Goal: Task Accomplishment & Management: Manage account settings

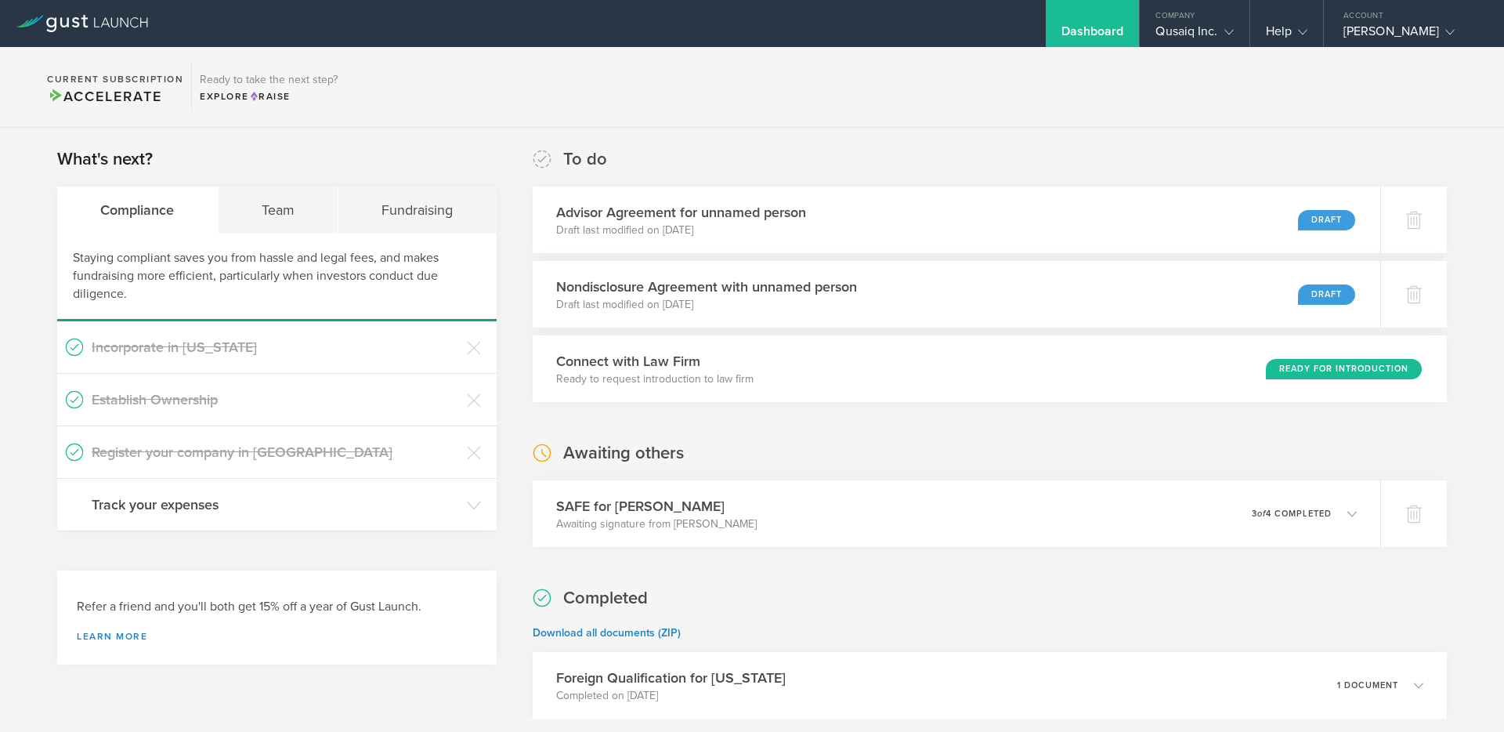
scroll to position [143, 0]
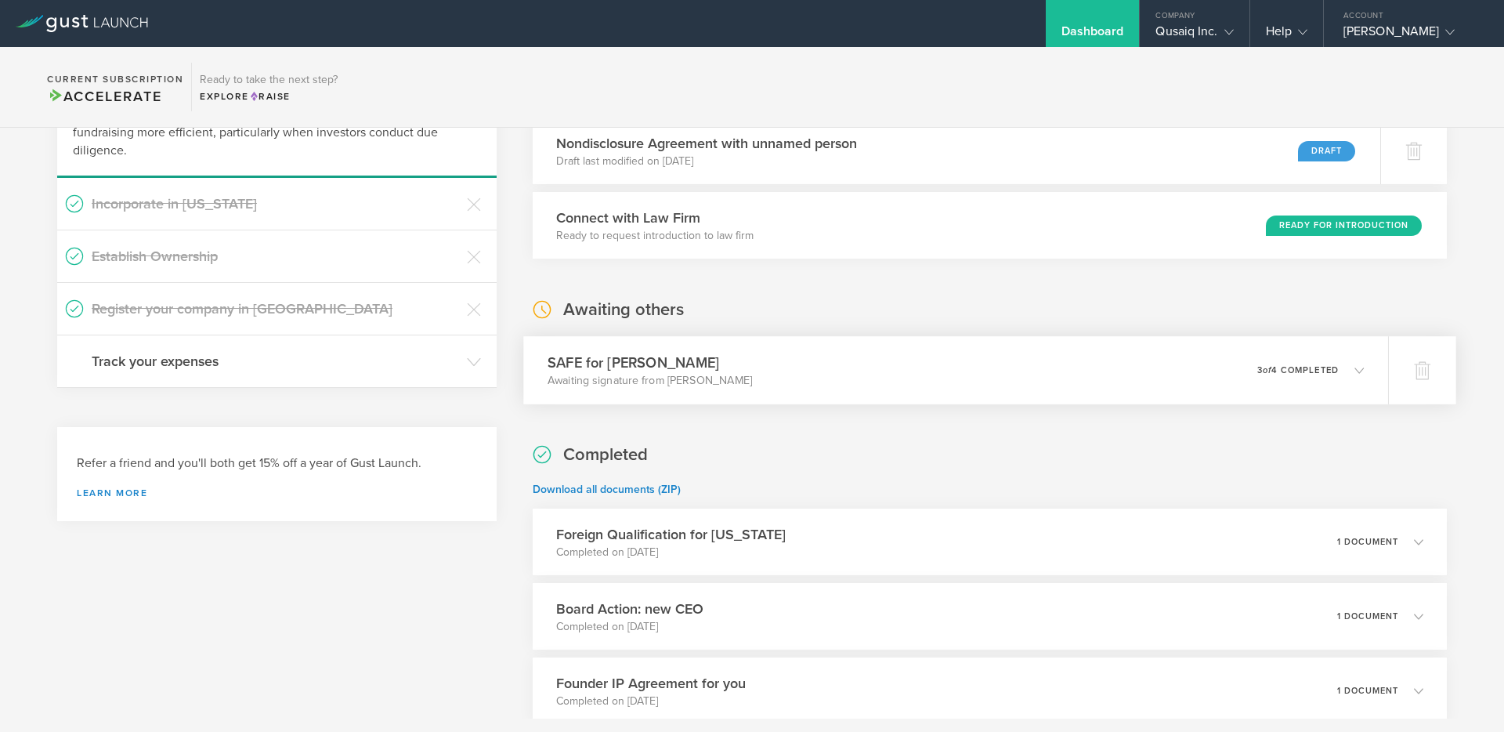
click at [1263, 365] on em "of" at bounding box center [1267, 370] width 9 height 10
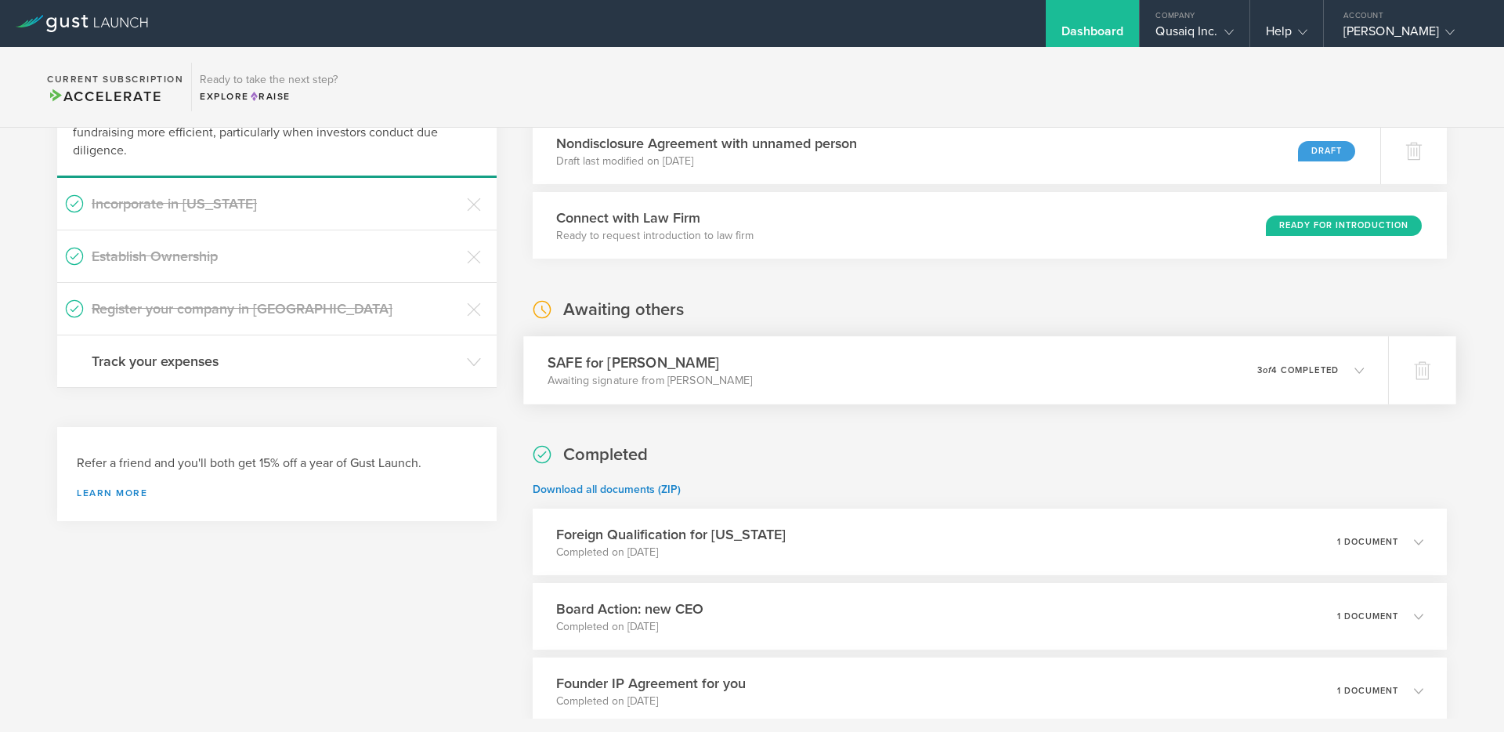
click at [1250, 392] on div "SAFE for [PERSON_NAME] Awaiting signature from [PERSON_NAME] 0 undeliverable 3 …" at bounding box center [955, 370] width 865 height 68
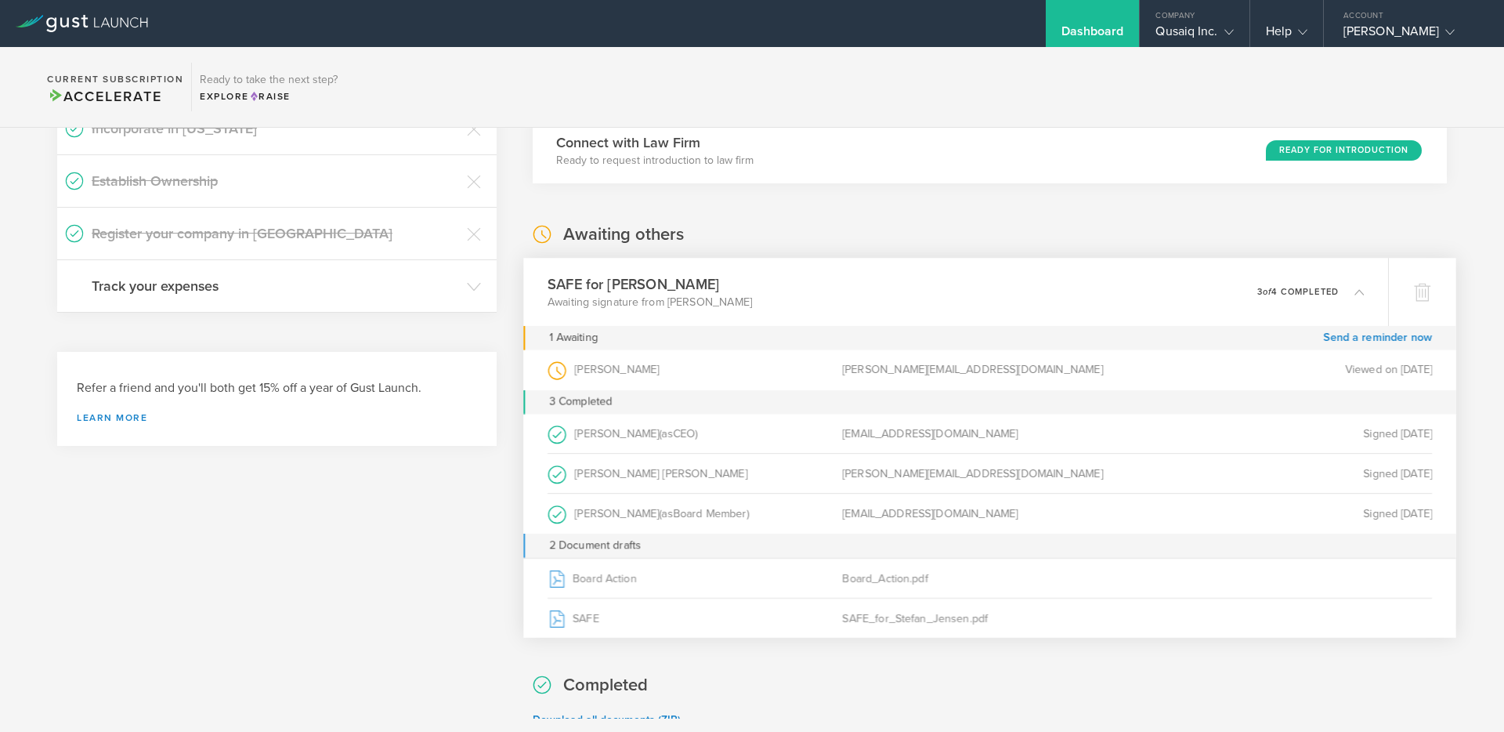
scroll to position [245, 0]
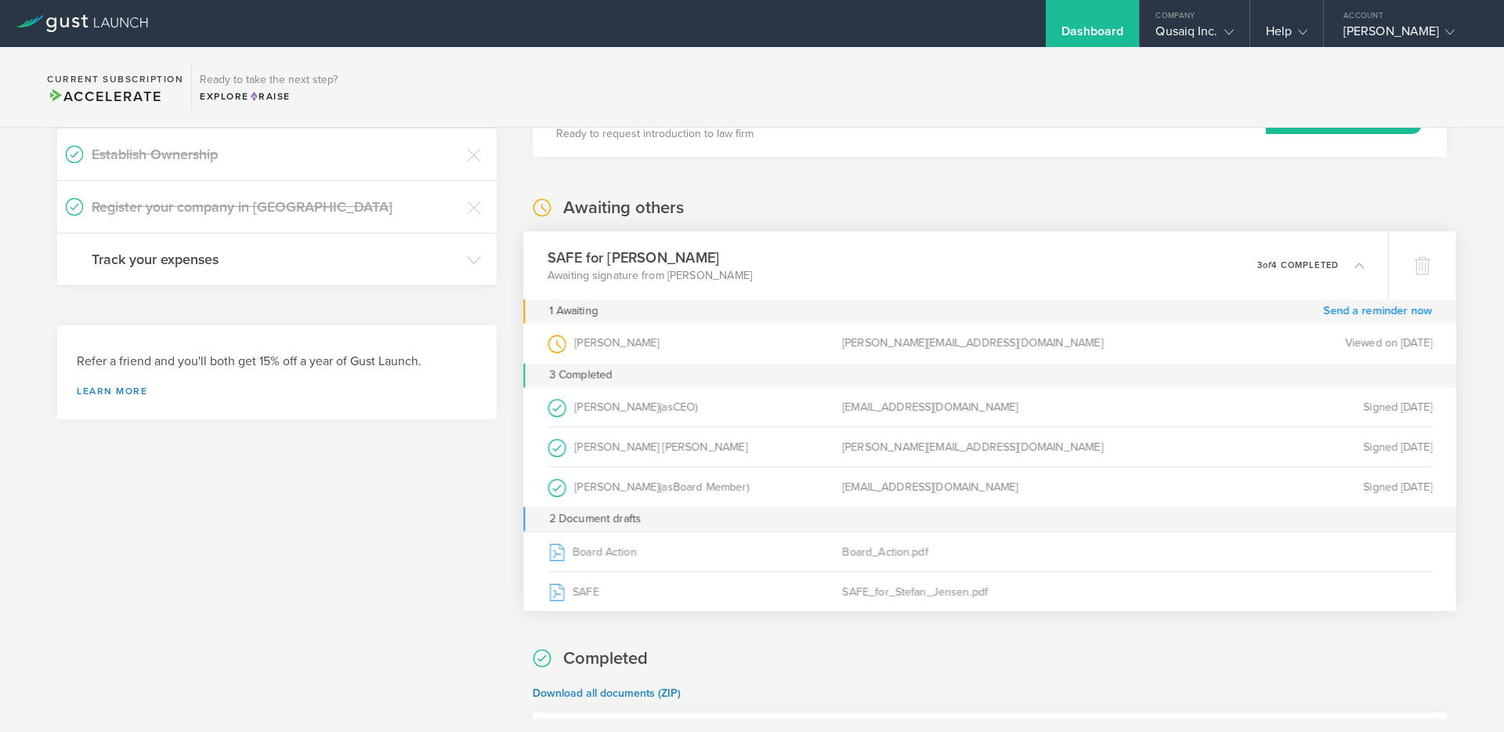
click at [1373, 309] on link "Send a reminder now" at bounding box center [1377, 311] width 109 height 24
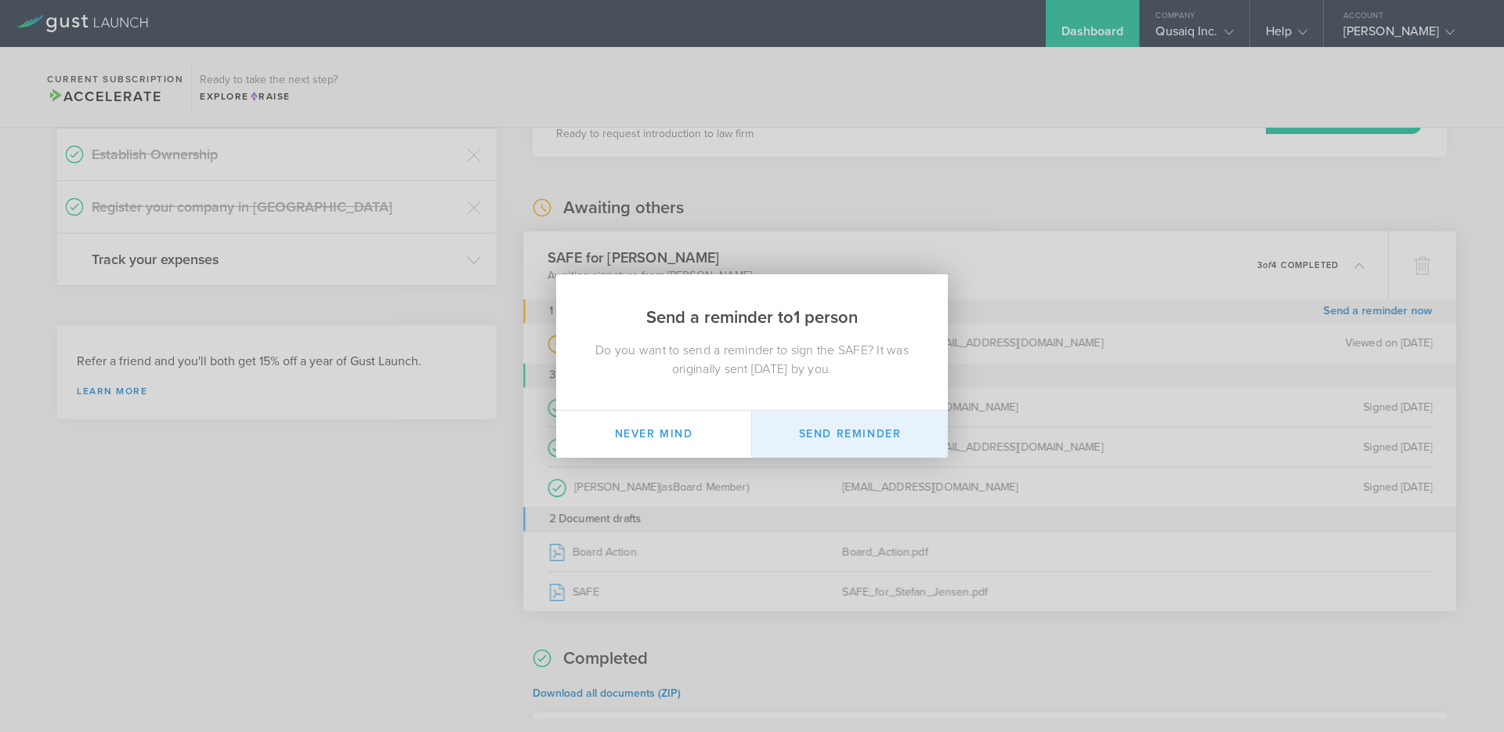
click at [855, 439] on button "Send Reminder" at bounding box center [850, 433] width 196 height 47
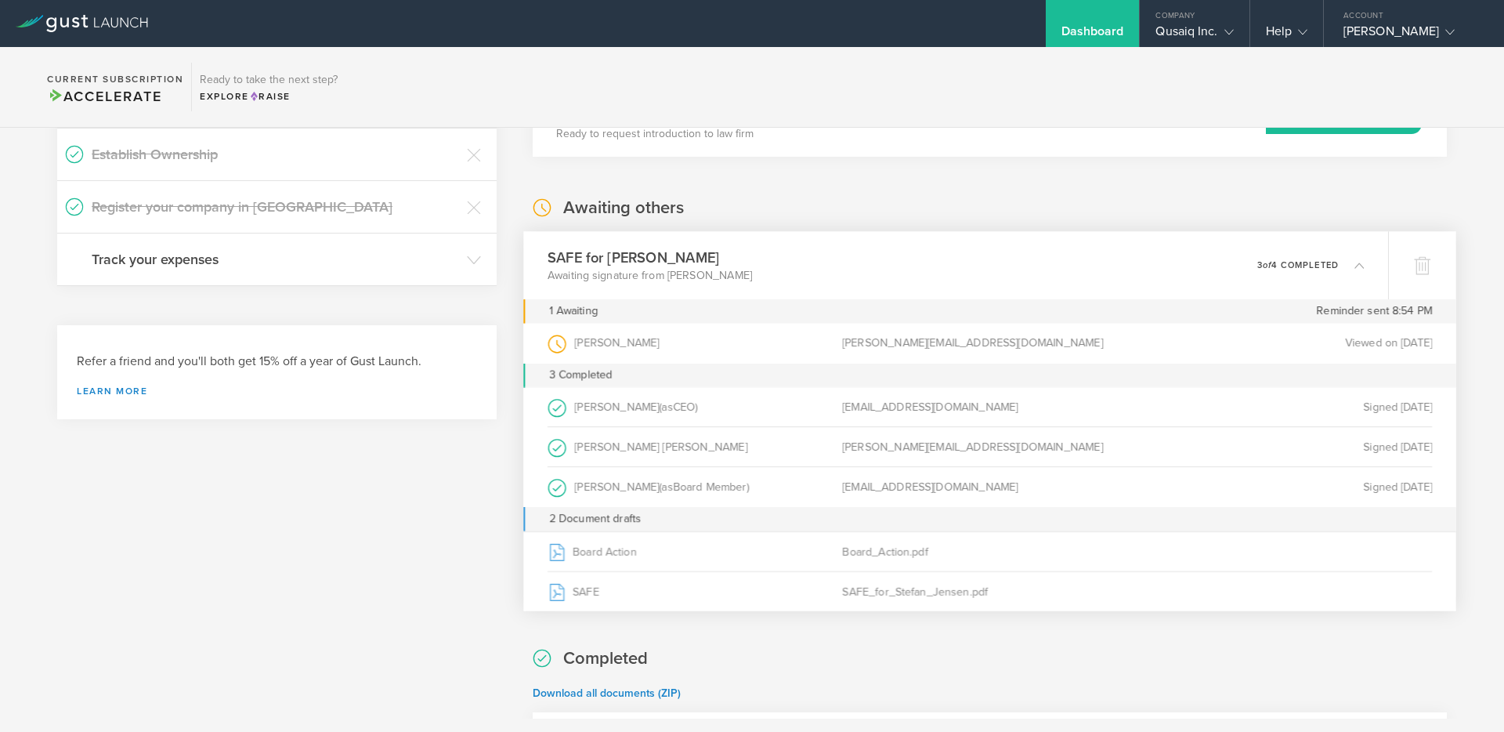
click at [1465, 392] on div "What's next? Compliance Team Fundraising Staying compliant saves you from hassl…" at bounding box center [752, 715] width 1504 height 1664
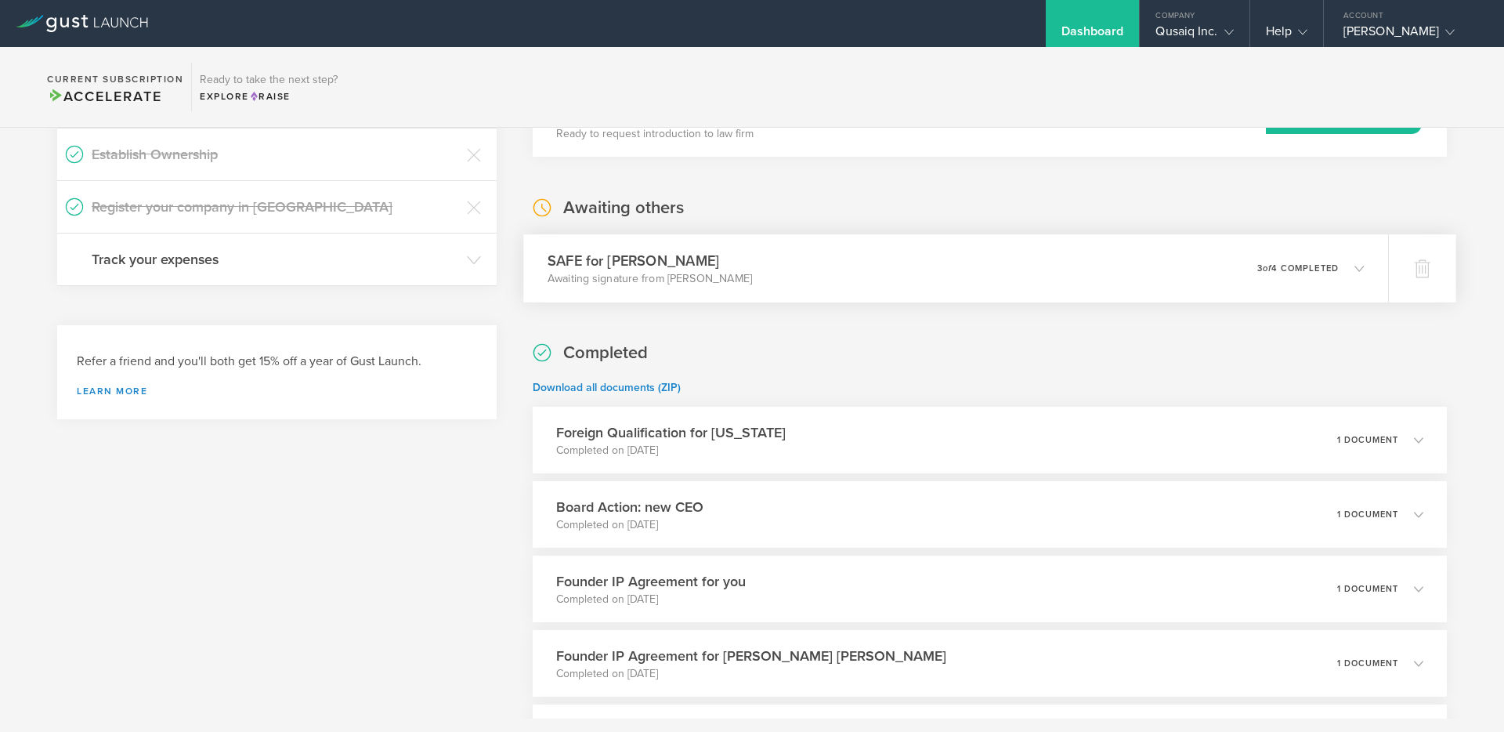
click at [1270, 254] on div "SAFE for [PERSON_NAME] Awaiting signature from [PERSON_NAME] 0 undeliverable 3 …" at bounding box center [955, 268] width 865 height 68
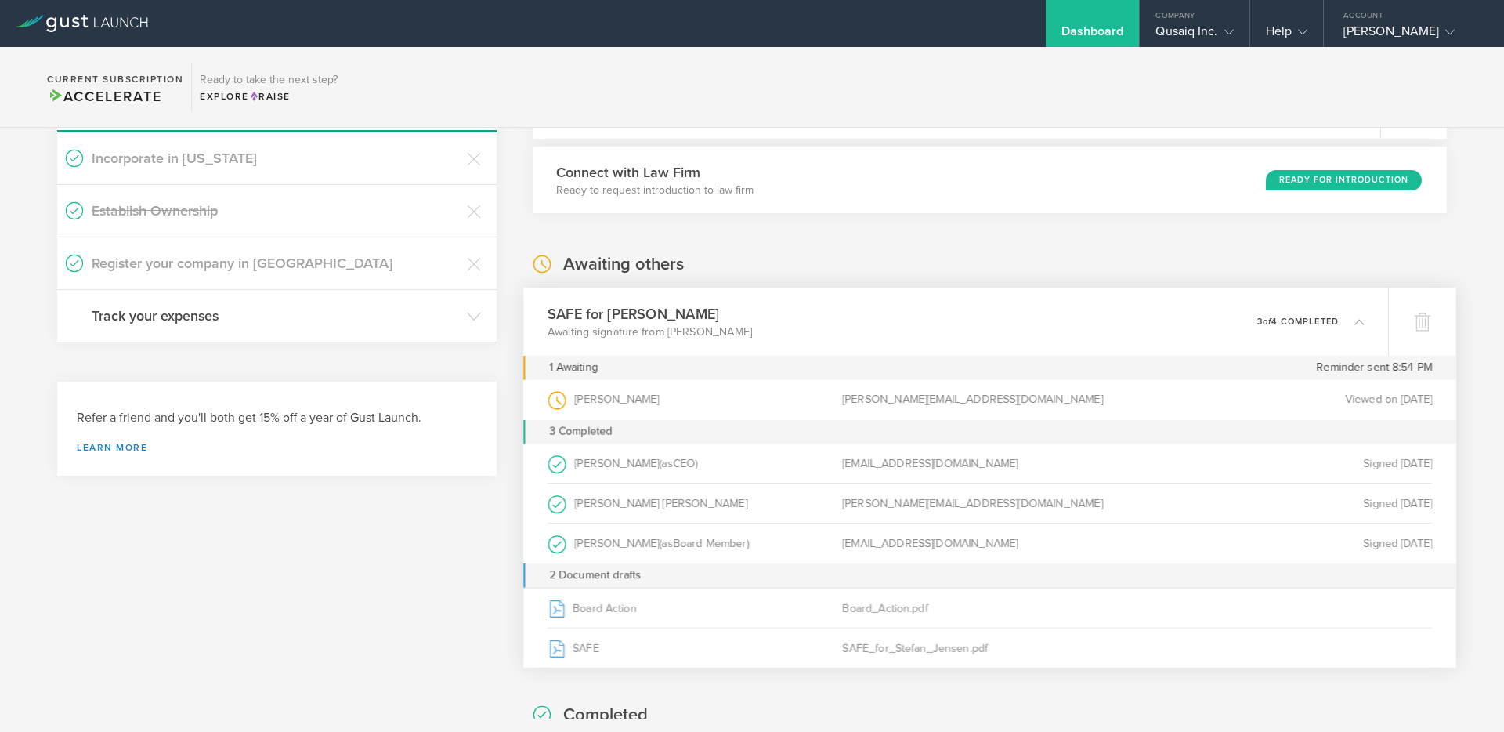
scroll to position [0, 0]
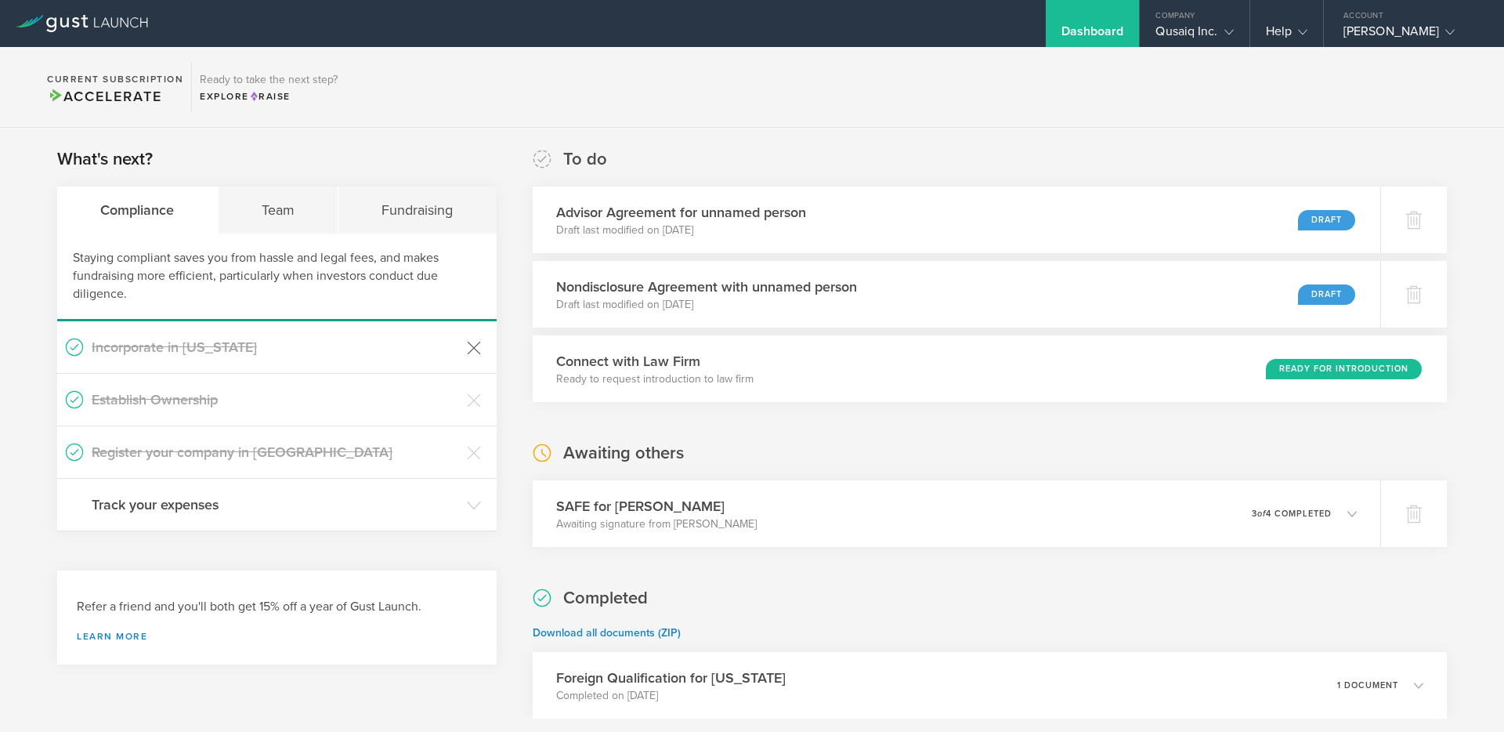
click at [471, 348] on icon at bounding box center [474, 348] width 14 height 14
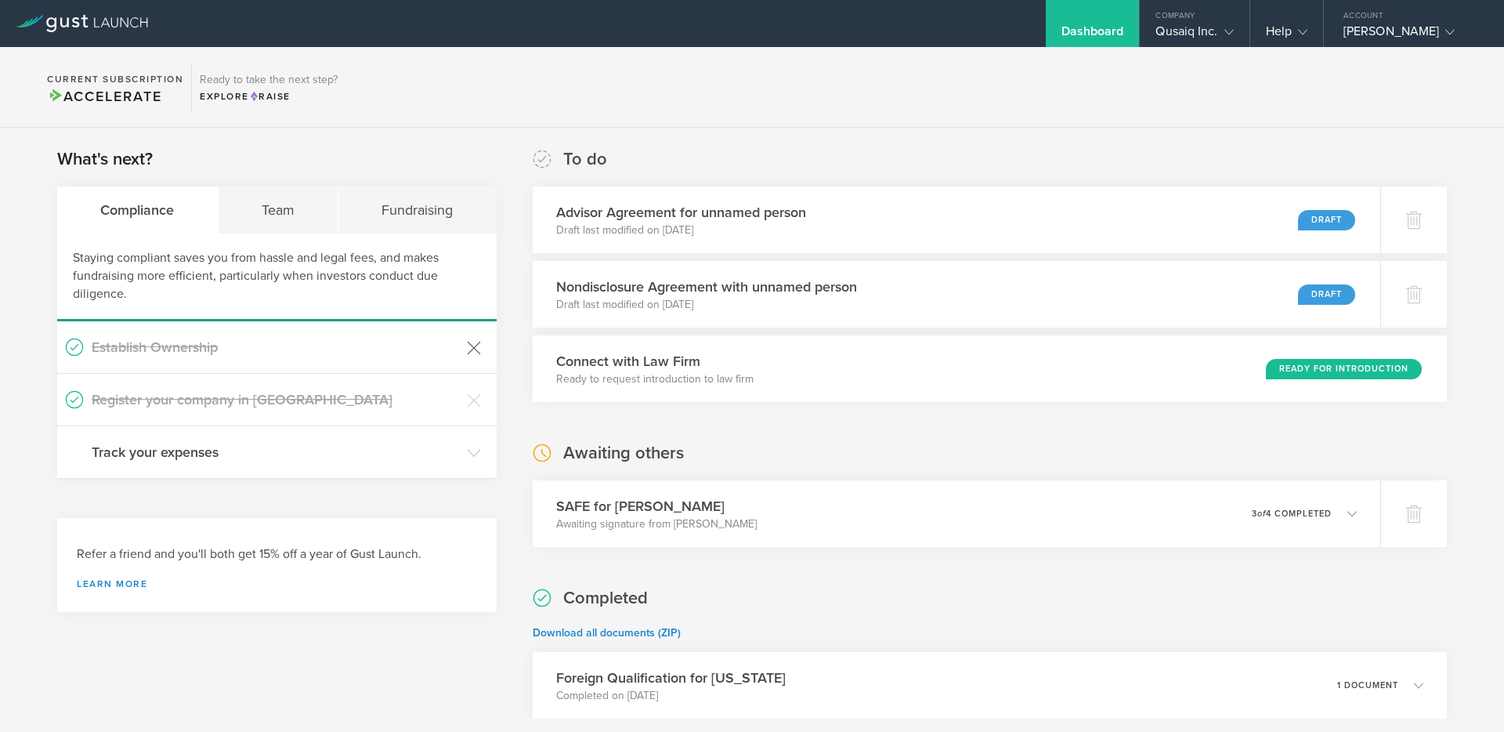
click at [472, 348] on icon at bounding box center [474, 348] width 14 height 14
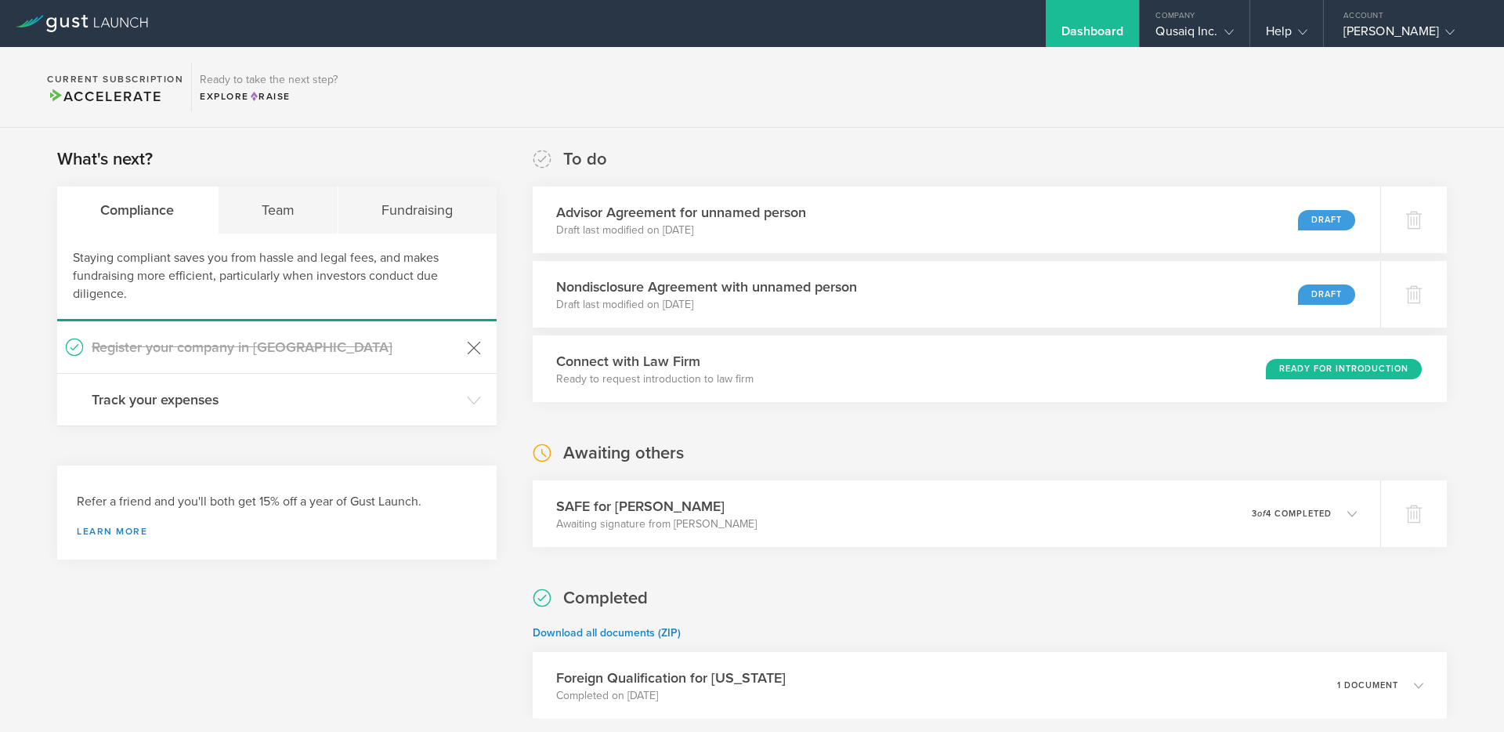
click at [472, 348] on icon at bounding box center [474, 348] width 14 height 14
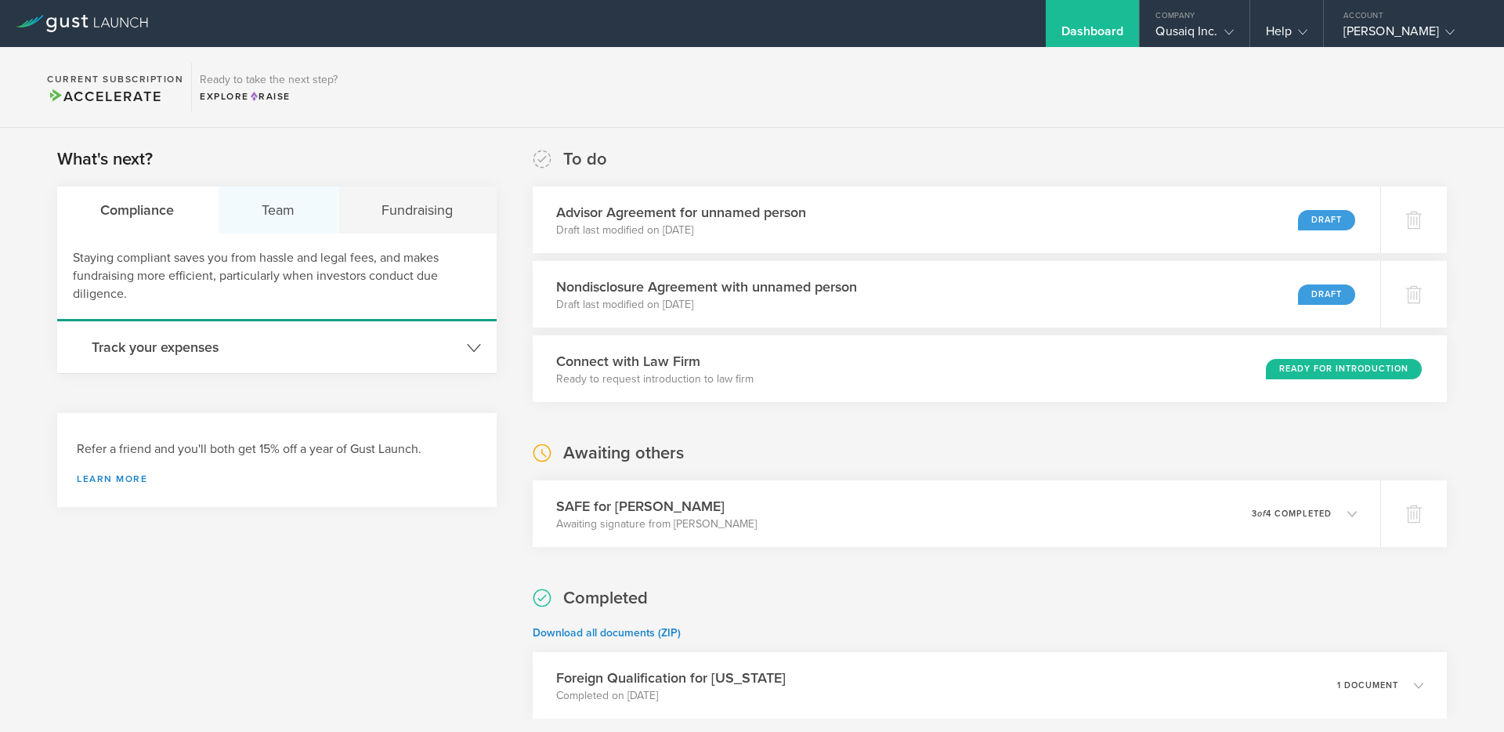
click at [269, 211] on div "Team" at bounding box center [279, 209] width 121 height 47
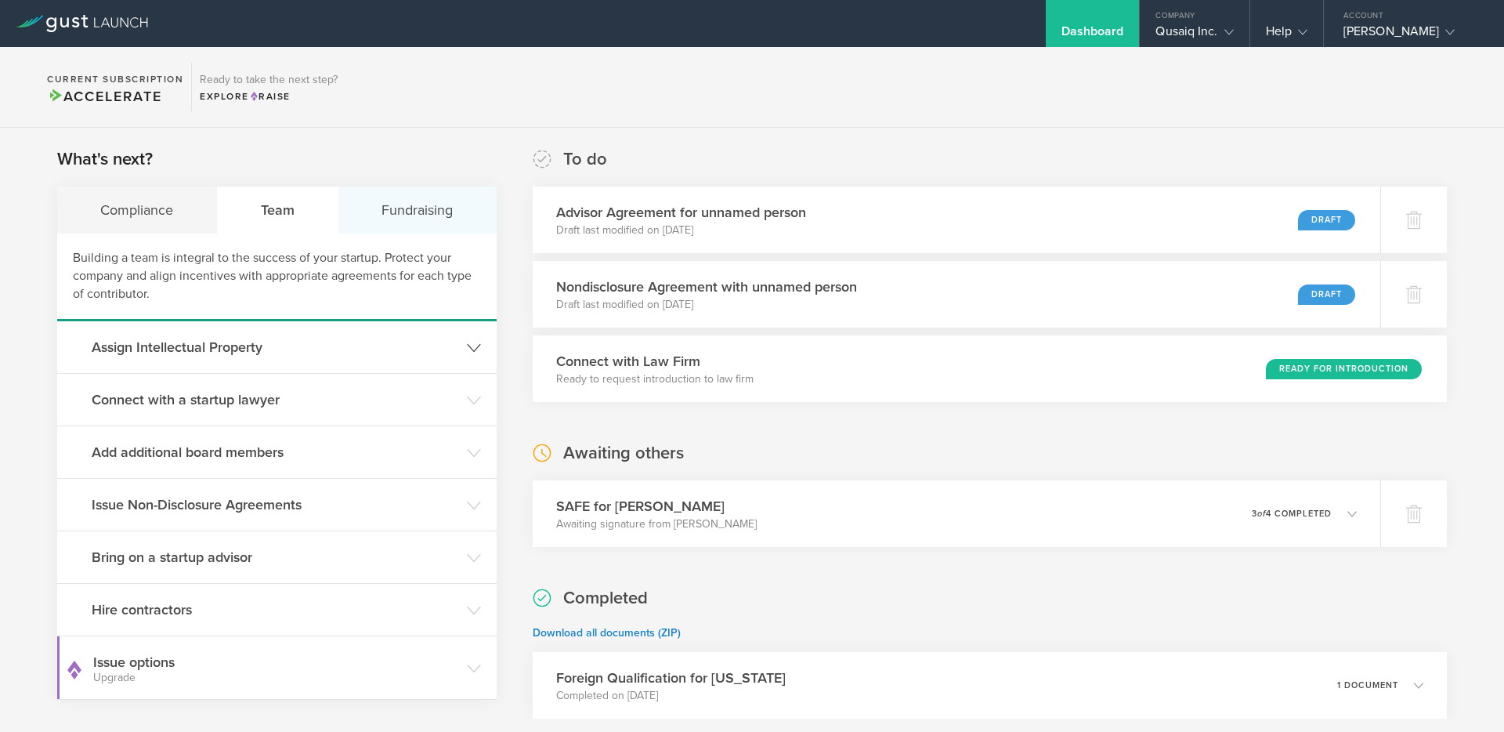
click at [410, 212] on div "Fundraising" at bounding box center [417, 209] width 158 height 47
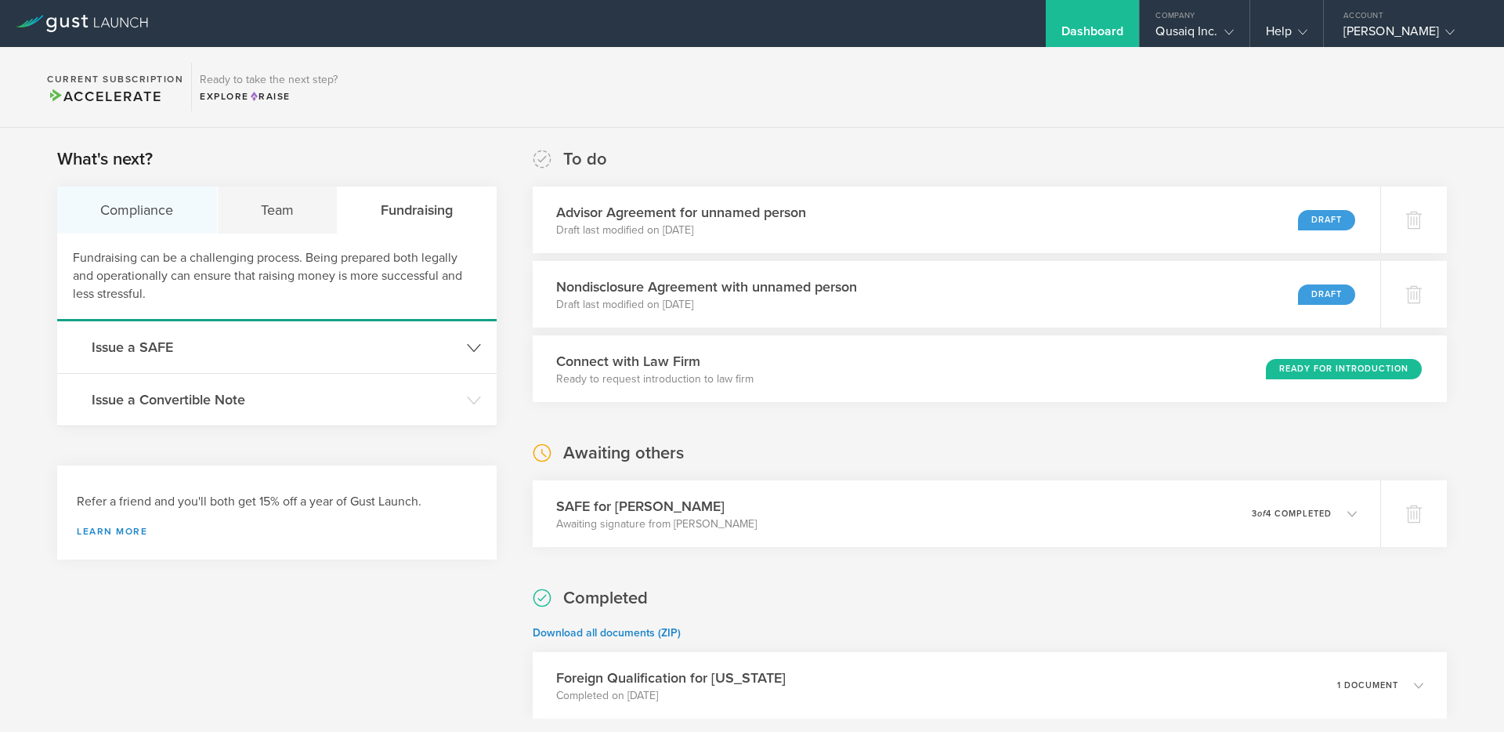
click at [138, 210] on div "Compliance" at bounding box center [137, 209] width 161 height 47
